Goal: Navigation & Orientation: Go to known website

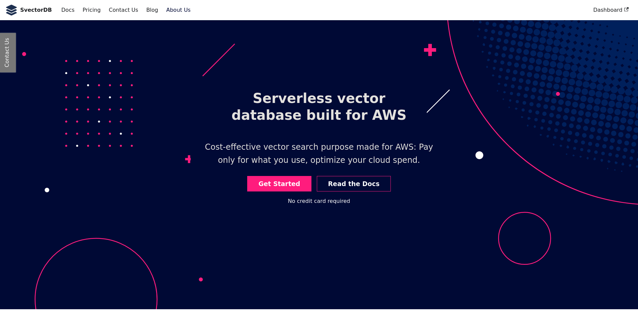
click at [162, 10] on link "About Us" at bounding box center [178, 9] width 32 height 11
click at [168, 11] on link "About Us" at bounding box center [178, 9] width 32 height 11
click at [162, 10] on link "About Us" at bounding box center [178, 9] width 32 height 11
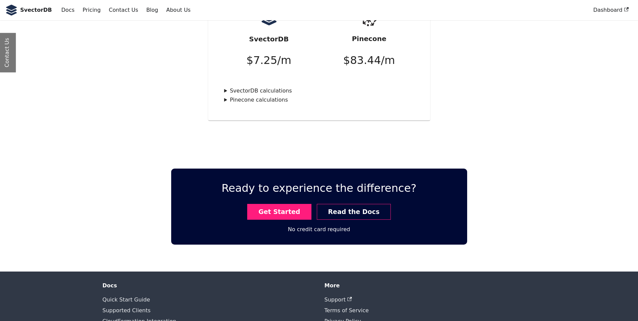
scroll to position [1762, 0]
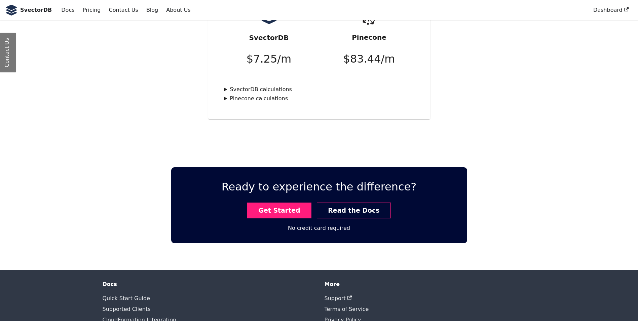
click at [184, 293] on li "Quick Start Guide" at bounding box center [208, 298] width 211 height 11
click at [167, 10] on link "About Us" at bounding box center [178, 9] width 32 height 11
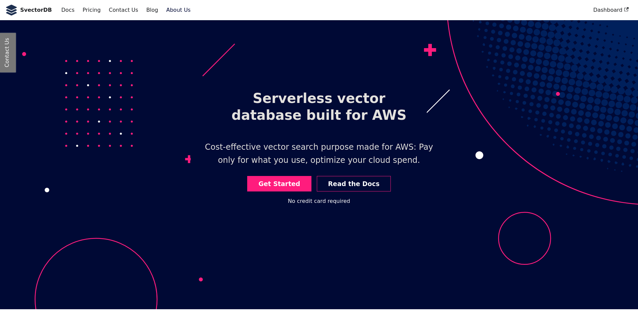
click at [167, 10] on link "About Us" at bounding box center [178, 9] width 32 height 11
click at [65, 12] on link "Docs" at bounding box center [67, 9] width 21 height 11
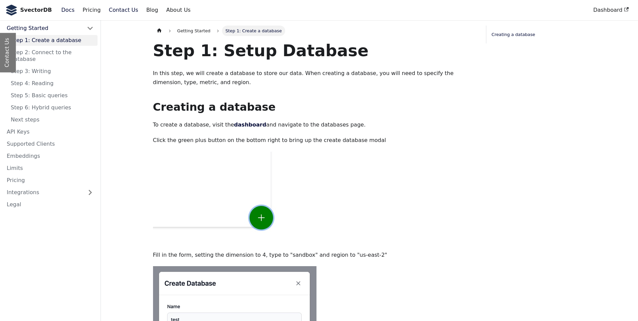
click at [115, 11] on link "Contact Us" at bounding box center [123, 9] width 37 height 11
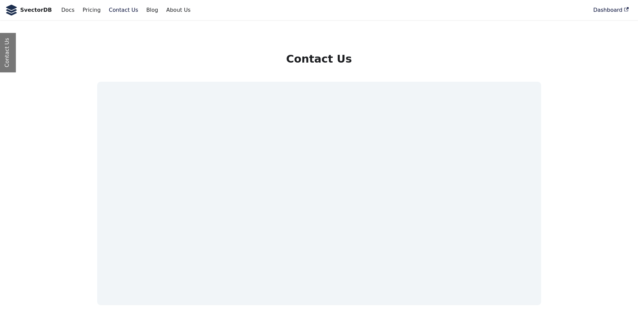
click at [601, 11] on link "Dashboard" at bounding box center [611, 9] width 43 height 11
click at [38, 10] on b "SvectorDB" at bounding box center [36, 10] width 32 height 9
